Goal: Information Seeking & Learning: Find specific fact

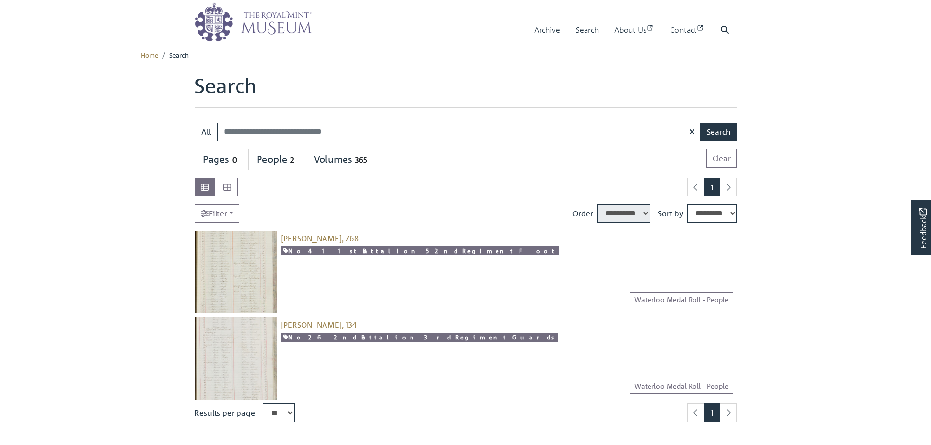
select select "****"
click at [320, 324] on span "[PERSON_NAME], 134" at bounding box center [319, 325] width 76 height 10
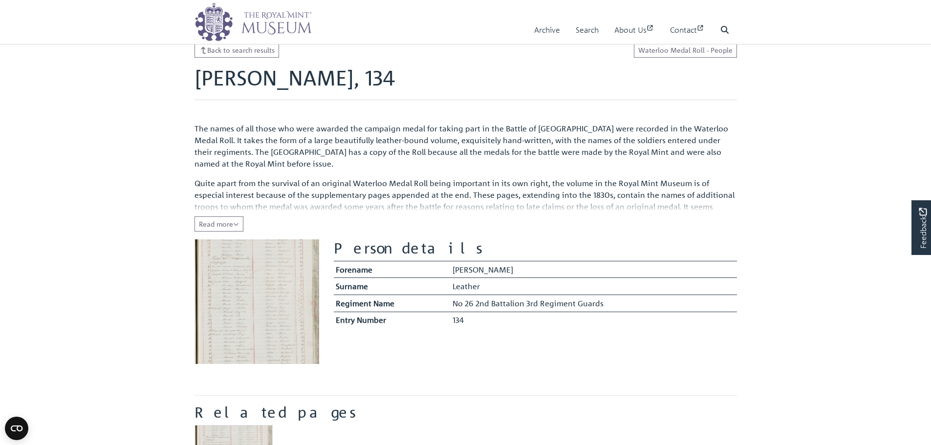
scroll to position [49, 0]
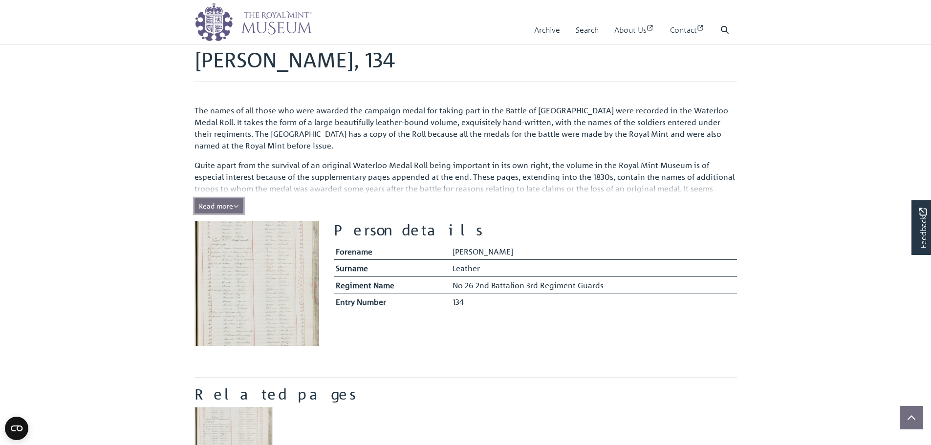
click at [204, 203] on span "Read more" at bounding box center [219, 205] width 40 height 9
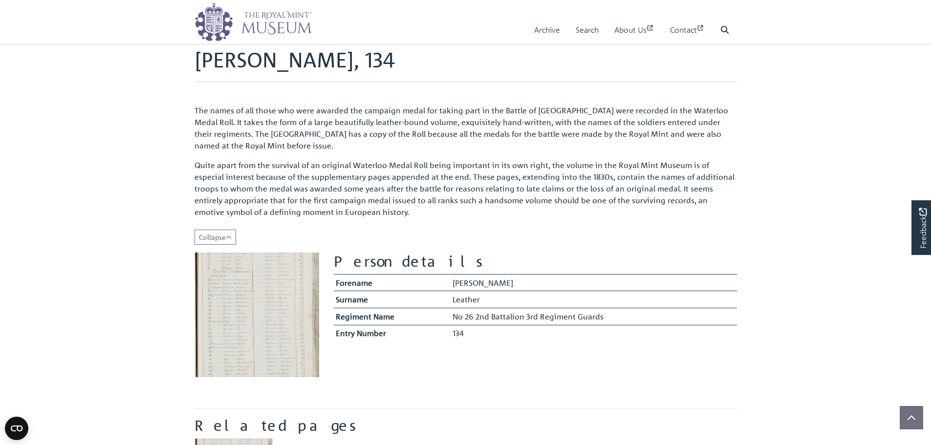
drag, startPoint x: 450, startPoint y: 315, endPoint x: 475, endPoint y: 316, distance: 24.4
click at [475, 316] on td "No 26 2nd Battalion 3rd Regiment Guards" at bounding box center [593, 316] width 286 height 17
click at [513, 315] on td "No 26 2nd Battalion 3rd Regiment Guards" at bounding box center [593, 316] width 286 height 17
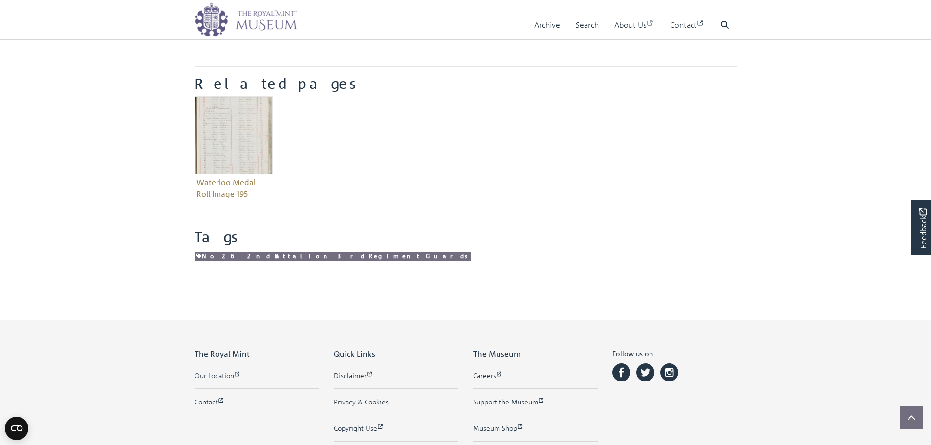
scroll to position [244, 0]
